Goal: Answer question/provide support

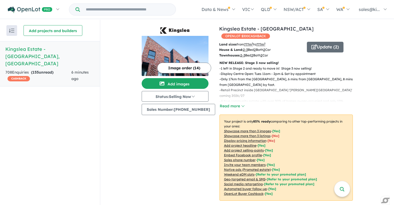
scroll to position [147, 0]
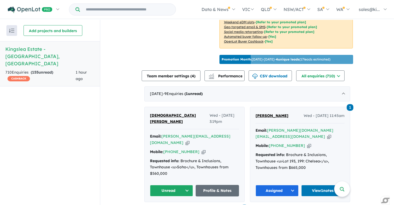
scroll to position [158, 0]
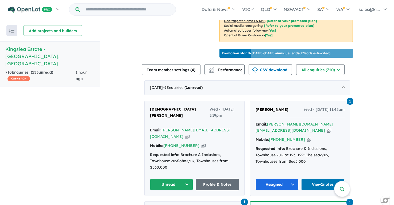
click at [185, 178] on button "Unread" at bounding box center [171, 183] width 43 height 11
click at [169, 203] on button "Assigned" at bounding box center [173, 209] width 46 height 12
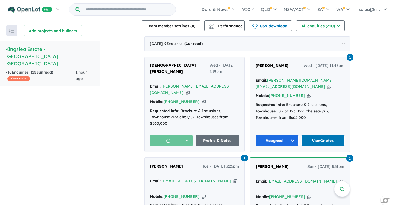
scroll to position [205, 0]
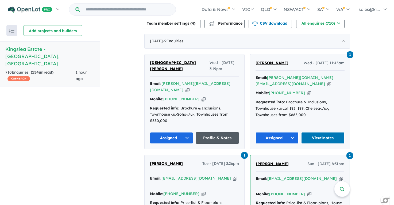
click at [212, 132] on link "Profile & Notes" at bounding box center [216, 137] width 43 height 11
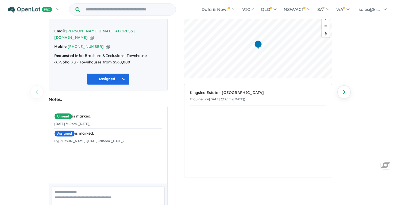
scroll to position [50, 0]
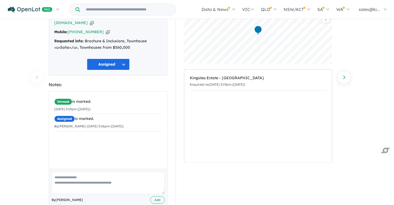
click at [73, 171] on textarea at bounding box center [108, 182] width 113 height 22
type textarea "**********"
click at [119, 58] on button "Assigned" at bounding box center [108, 63] width 43 height 11
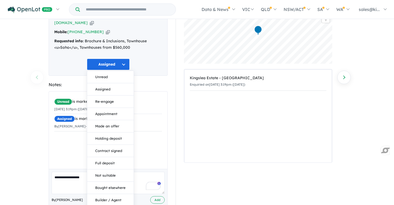
click at [173, 144] on div "Recent Activities: © Mapbox © OpenStreetMap Improve this map Kingslea Estate - …" at bounding box center [260, 102] width 178 height 230
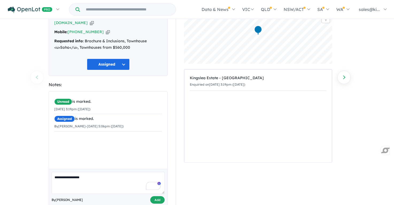
click at [158, 196] on button "Add" at bounding box center [157, 200] width 14 height 8
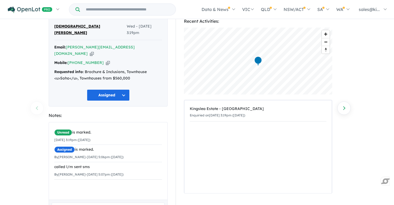
scroll to position [0, 0]
